Goal: Register for event/course

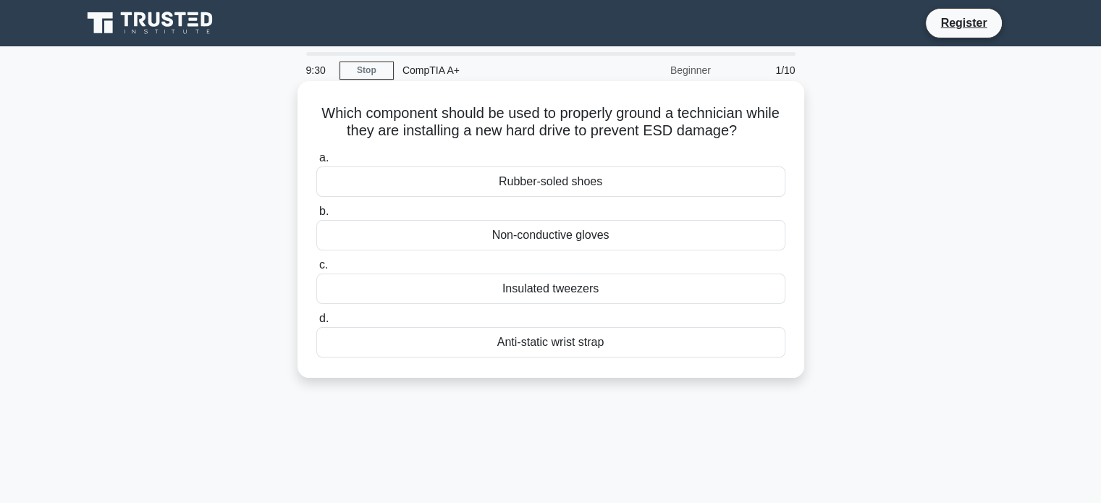
click at [541, 190] on div "Rubber-soled shoes" at bounding box center [550, 181] width 469 height 30
click at [316, 163] on input "a. Rubber-soled shoes" at bounding box center [316, 157] width 0 height 9
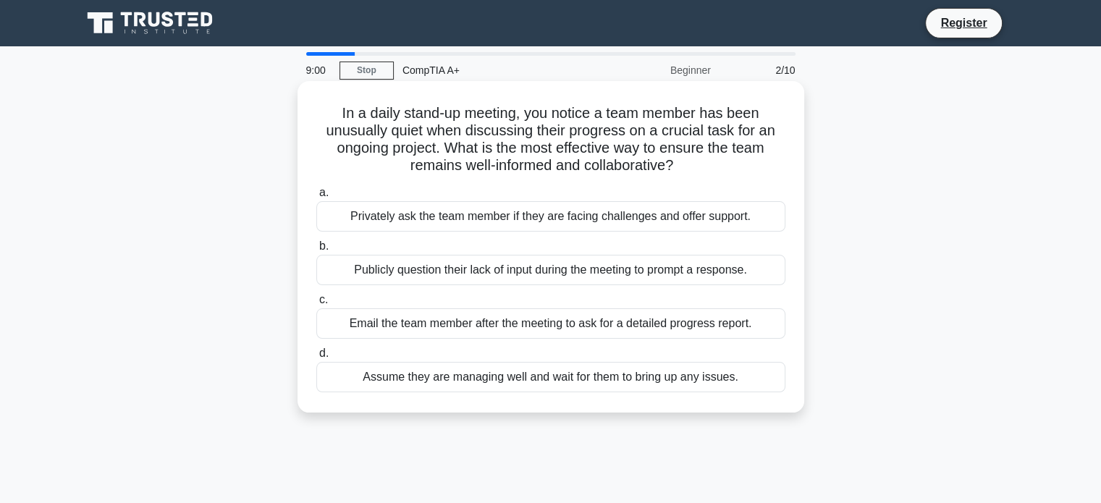
click at [541, 271] on div "Publicly question their lack of input during the meeting to prompt a response." at bounding box center [550, 270] width 469 height 30
click at [316, 251] on input "b. Publicly question their lack of input during the meeting to prompt a respons…" at bounding box center [316, 246] width 0 height 9
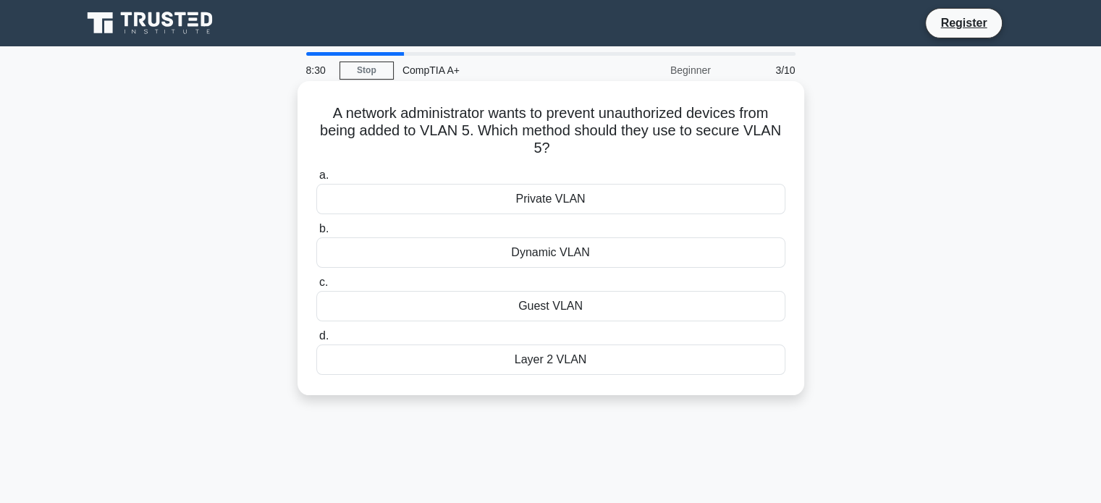
click at [541, 203] on div "Private VLAN" at bounding box center [550, 199] width 469 height 30
click at [316, 180] on input "a. Private VLAN" at bounding box center [316, 175] width 0 height 9
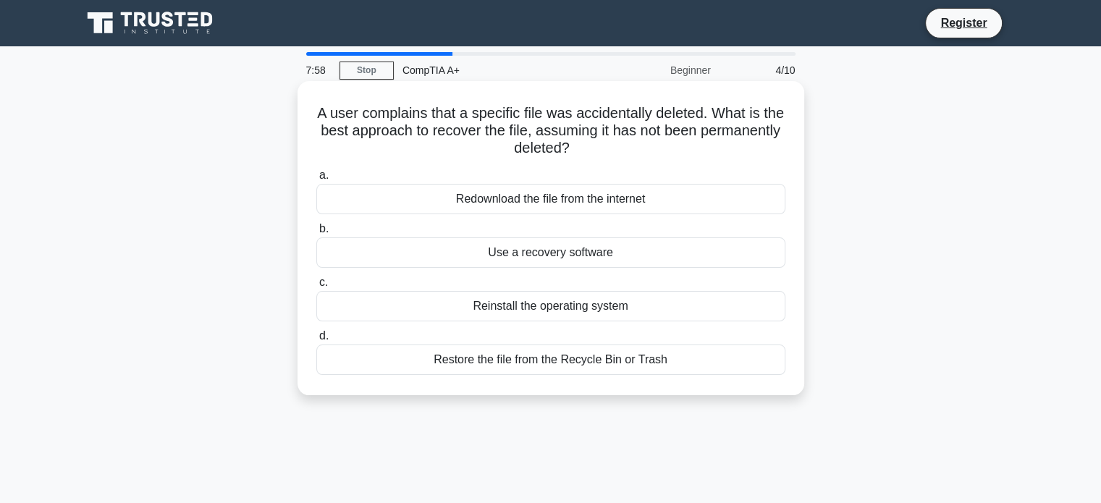
click at [541, 357] on div "Restore the file from the Recycle Bin or Trash" at bounding box center [550, 360] width 469 height 30
click at [316, 341] on input "d. Restore the file from the Recycle Bin or Trash" at bounding box center [316, 335] width 0 height 9
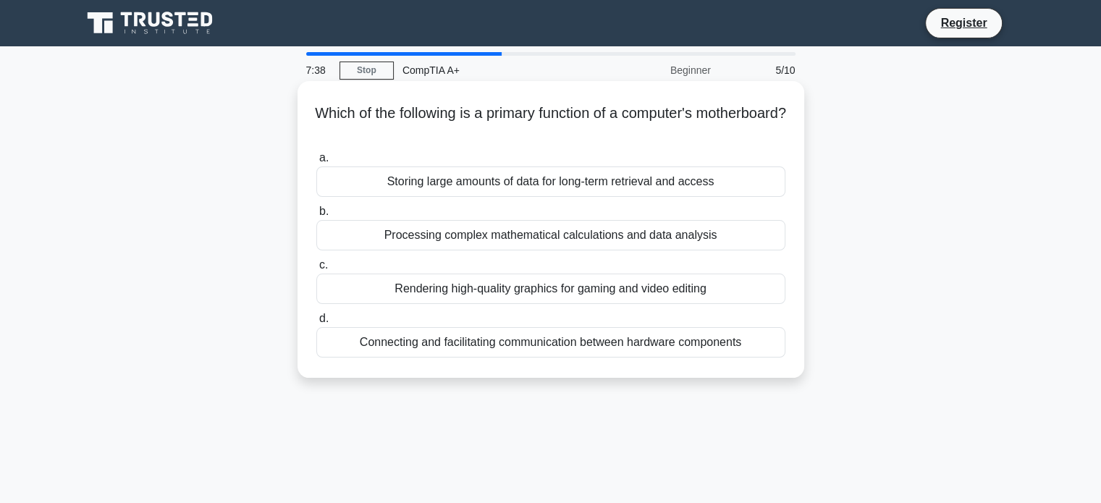
click at [541, 344] on div "Connecting and facilitating communication between hardware components" at bounding box center [550, 342] width 469 height 30
click at [316, 324] on input "d. Connecting and facilitating communication between hardware components" at bounding box center [316, 318] width 0 height 9
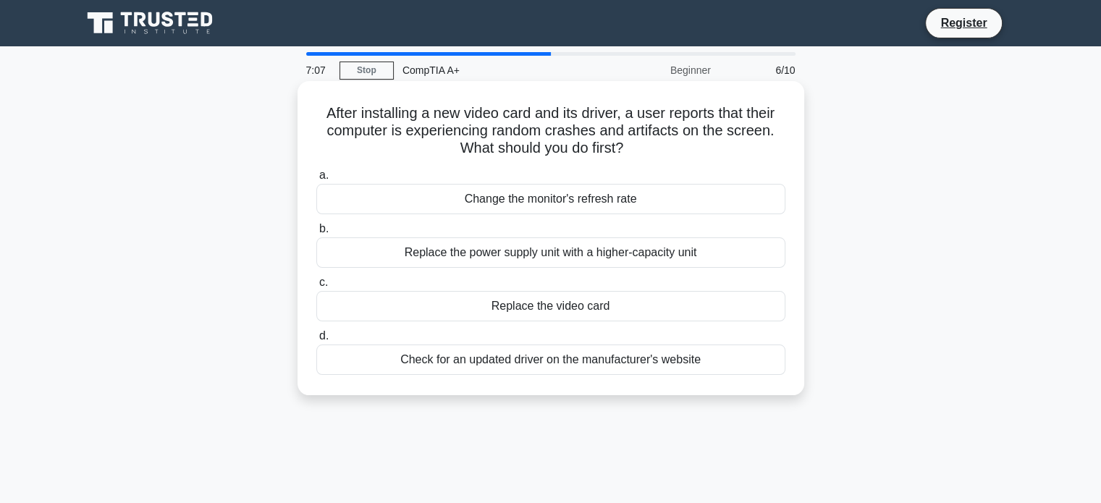
click at [541, 195] on div "Change the monitor's refresh rate" at bounding box center [550, 199] width 469 height 30
click at [316, 180] on input "a. Change the monitor's refresh rate" at bounding box center [316, 175] width 0 height 9
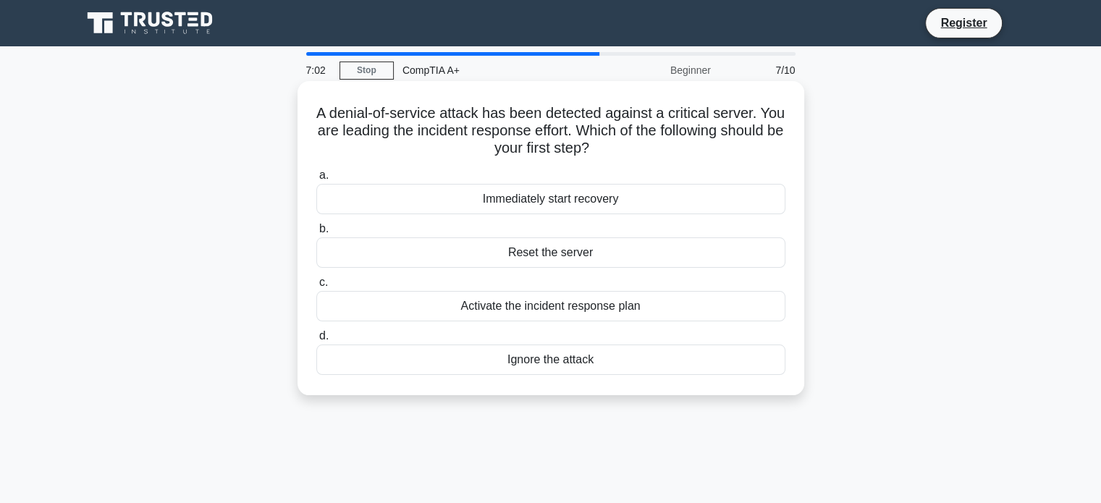
click at [383, 124] on h5 "A denial-of-service attack has been detected against a critical server. You are…" at bounding box center [551, 131] width 472 height 54
click at [541, 256] on div "Reset the server" at bounding box center [550, 252] width 469 height 30
click at [316, 234] on input "b. Reset the server" at bounding box center [316, 228] width 0 height 9
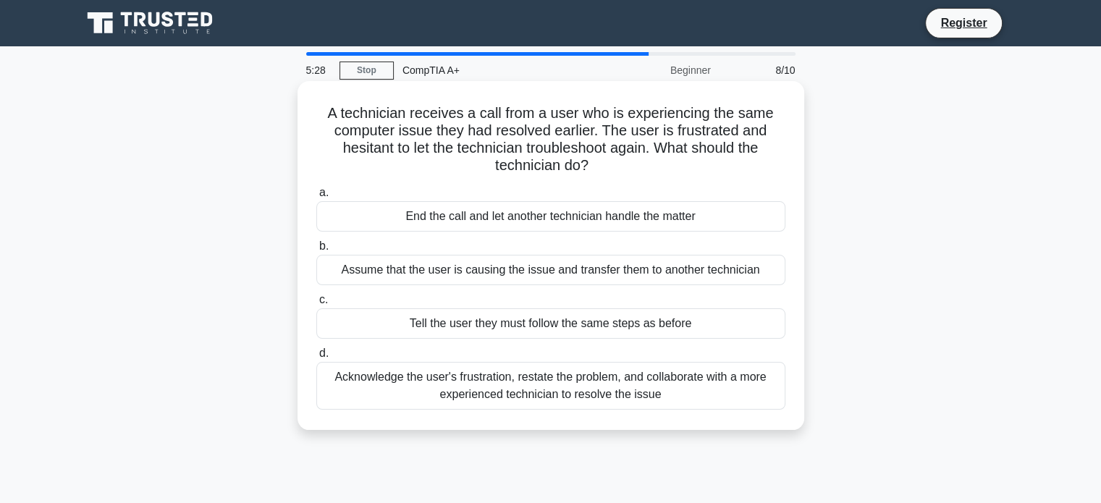
click at [525, 217] on div "End the call and let another technician handle the matter" at bounding box center [550, 216] width 469 height 30
click at [316, 198] on input "a. End the call and let another technician handle the matter" at bounding box center [316, 192] width 0 height 9
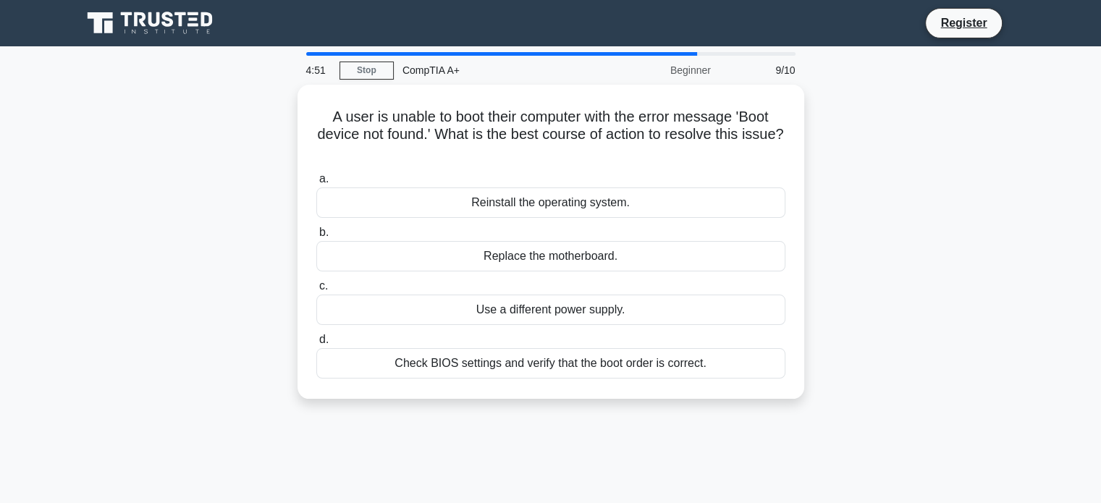
drag, startPoint x: 621, startPoint y: 135, endPoint x: 1039, endPoint y: 178, distance: 419.8
click at [541, 178] on main "4:51 Stop CompTIA A+ Beginner 9/10 A user is unable to boot their computer with…" at bounding box center [550, 413] width 1101 height 735
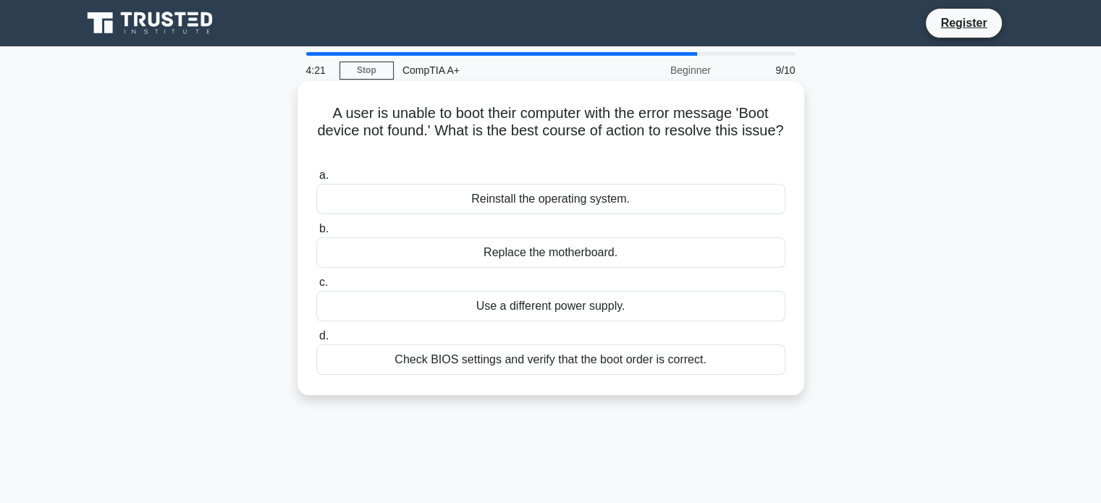
click at [541, 361] on div "Check BIOS settings and verify that the boot order is correct." at bounding box center [550, 360] width 469 height 30
click at [316, 341] on input "d. Check BIOS settings and verify that the boot order is correct." at bounding box center [316, 335] width 0 height 9
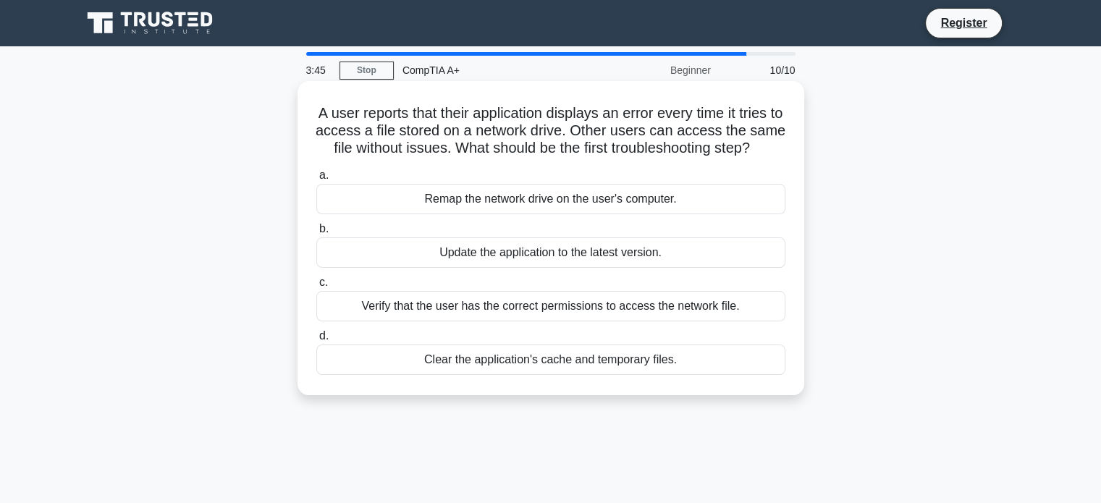
click at [541, 268] on div "Update the application to the latest version." at bounding box center [550, 252] width 469 height 30
click at [316, 234] on input "b. Update the application to the latest version." at bounding box center [316, 228] width 0 height 9
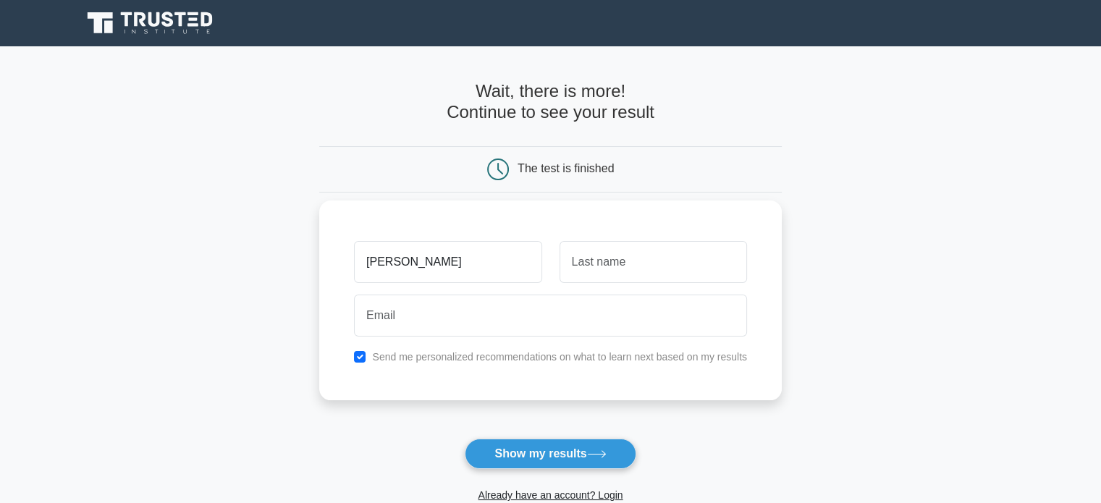
type input "[PERSON_NAME]"
click at [573, 247] on input "text" at bounding box center [652, 262] width 187 height 42
type input "[PERSON_NAME]"
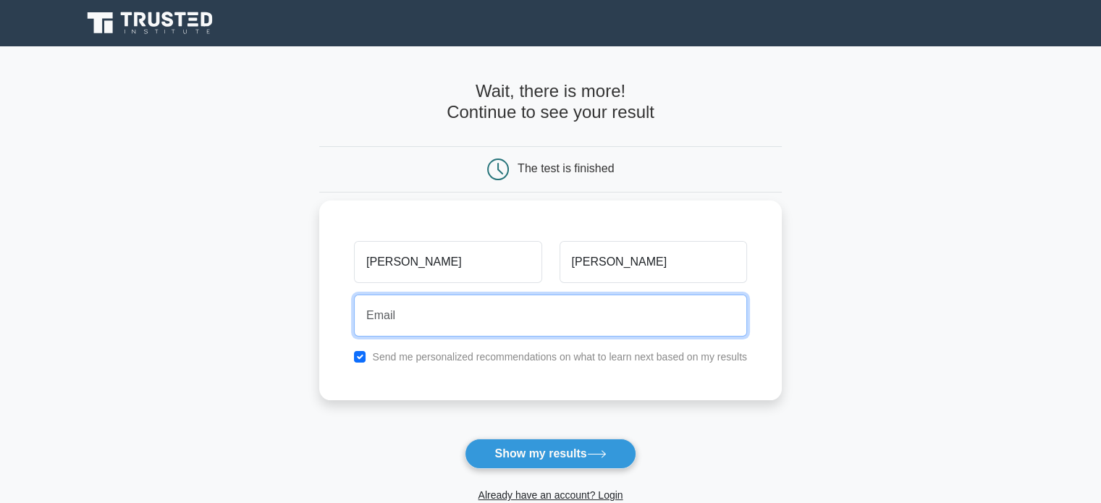
click at [483, 334] on input "email" at bounding box center [550, 316] width 393 height 42
click at [517, 310] on input "MADDALAYASWANTH05" at bounding box center [550, 316] width 393 height 42
click at [517, 311] on input "MADDALAYASWANTH05" at bounding box center [550, 316] width 393 height 42
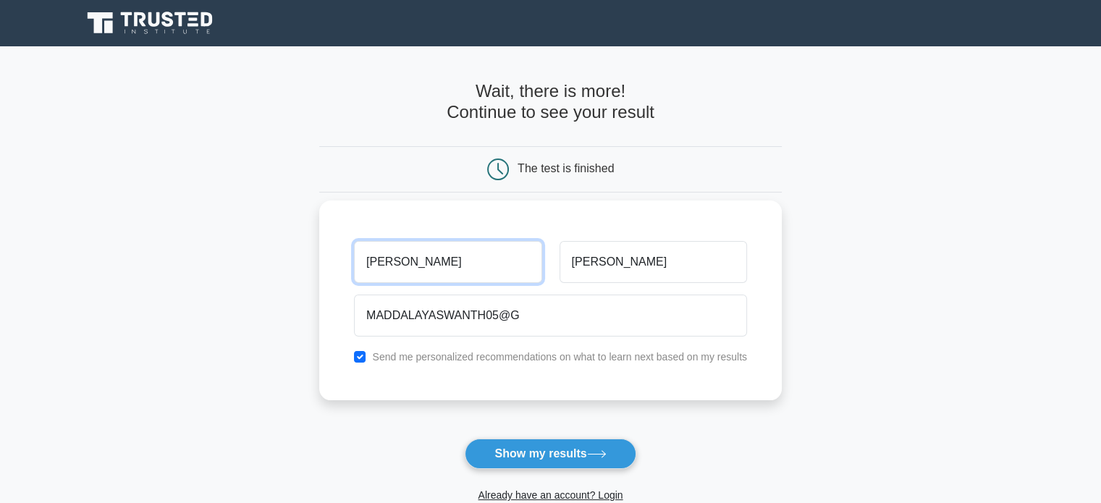
drag, startPoint x: 512, startPoint y: 274, endPoint x: 522, endPoint y: 377, distance: 104.0
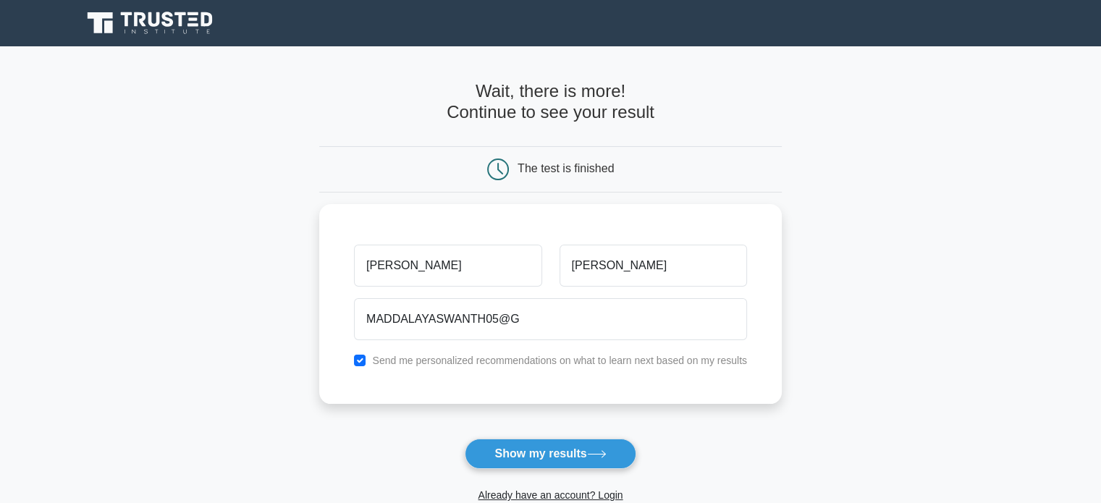
drag, startPoint x: 522, startPoint y: 377, endPoint x: 838, endPoint y: 313, distance: 322.6
click at [838, 313] on main "Wait, there is more! Continue to see your result The test is finished [PERSON_N…" at bounding box center [550, 306] width 1101 height 521
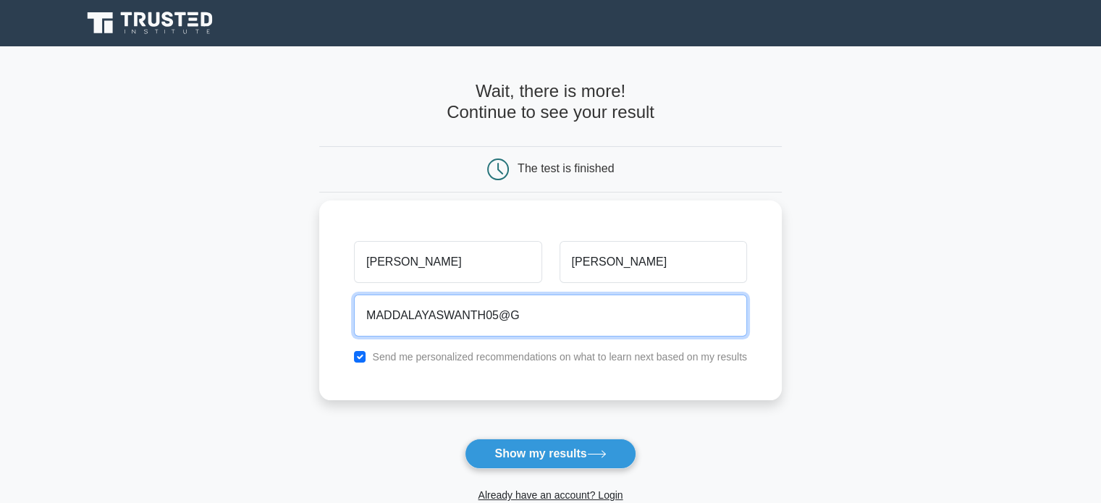
click at [569, 321] on input "MADDALAYASWANTH05@G" at bounding box center [550, 316] width 393 height 42
type input "[EMAIL_ADDRESS][DOMAIN_NAME]"
click at [465, 439] on button "Show my results" at bounding box center [550, 454] width 171 height 30
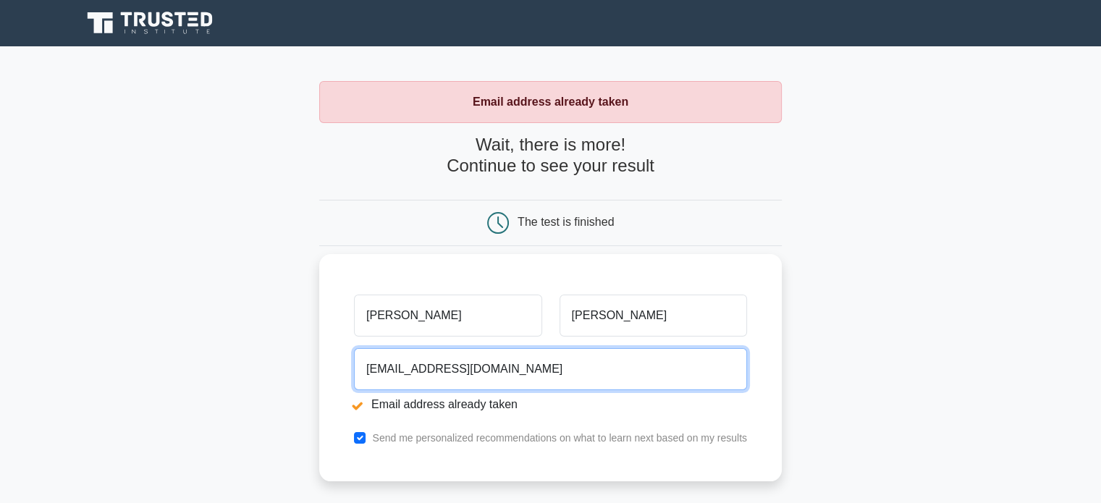
click at [573, 376] on input "[EMAIL_ADDRESS][DOMAIN_NAME]" at bounding box center [550, 369] width 393 height 42
type input "M"
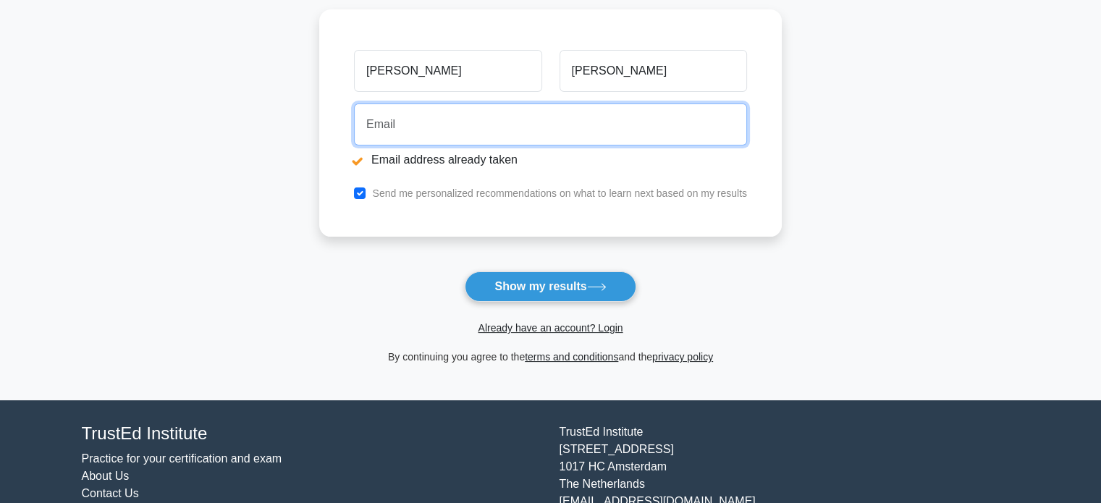
scroll to position [251, 0]
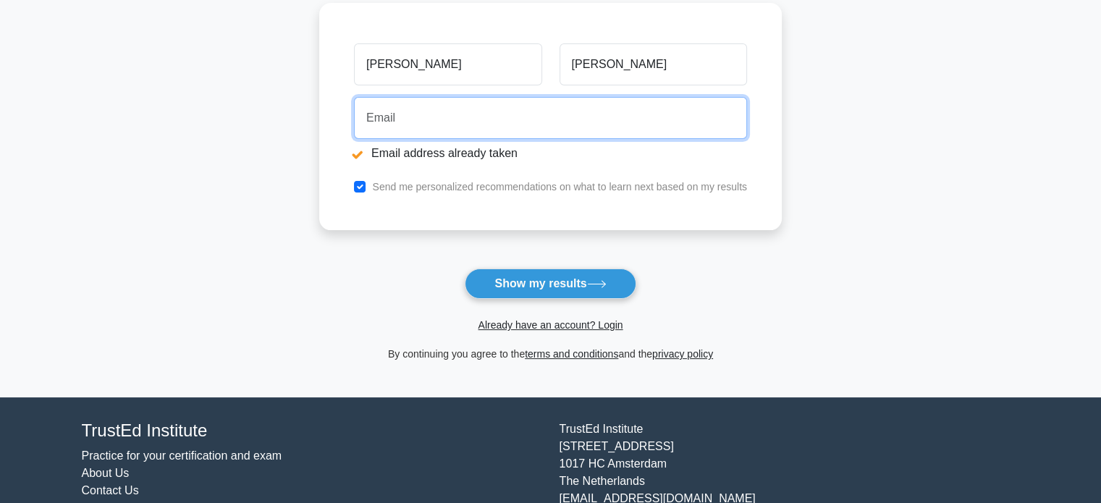
click at [376, 128] on input "email" at bounding box center [550, 118] width 393 height 42
type input "[EMAIL_ADDRESS][DOMAIN_NAME]"
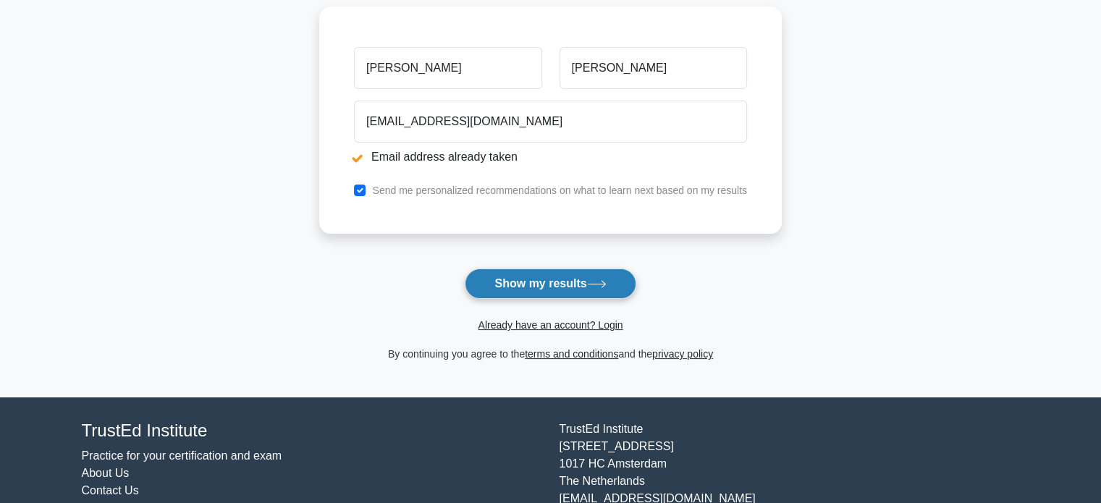
click at [538, 287] on button "Show my results" at bounding box center [550, 284] width 171 height 30
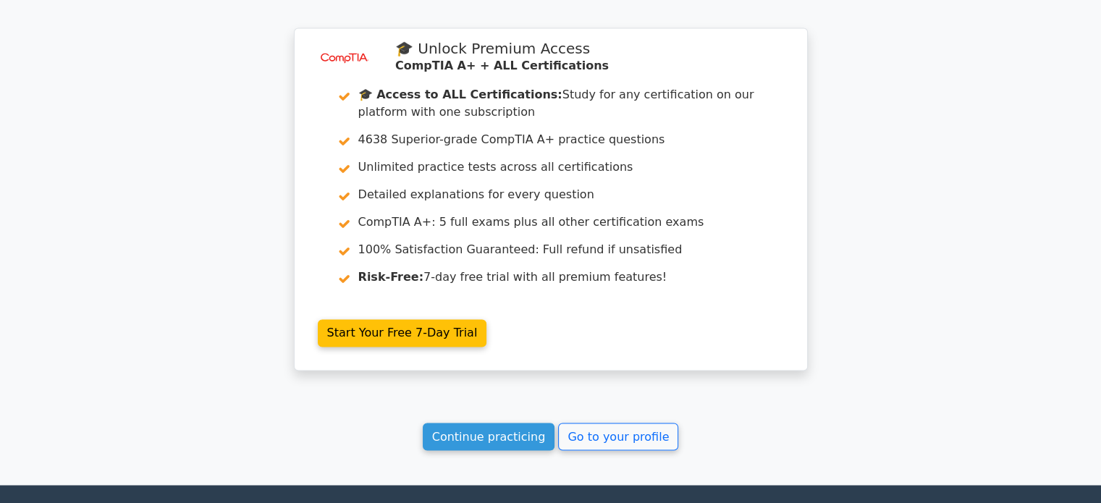
scroll to position [2403, 0]
